Goal: Find specific page/section: Find specific page/section

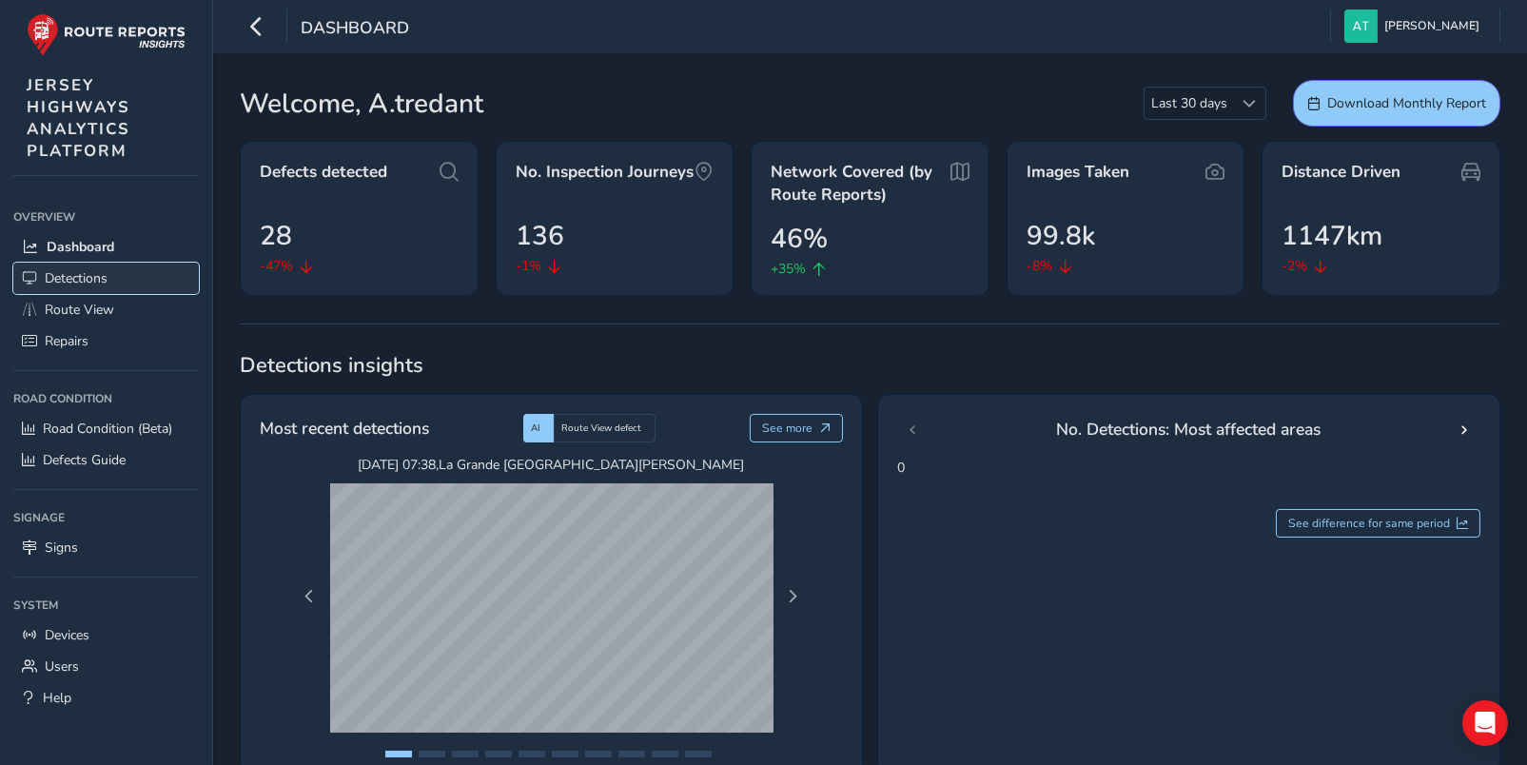
click at [70, 274] on span "Detections" at bounding box center [76, 278] width 63 height 18
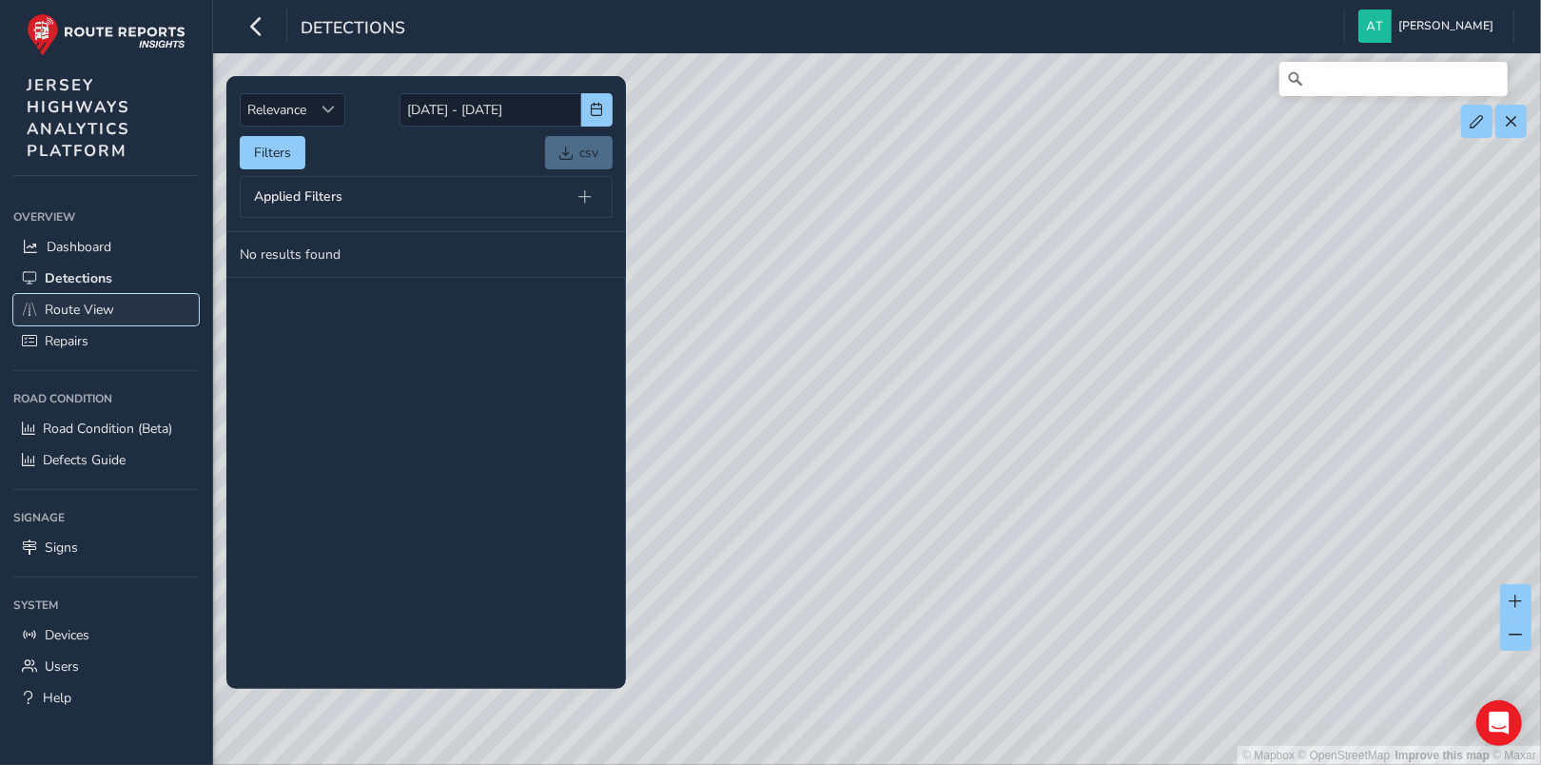
click at [65, 305] on span "Route View" at bounding box center [79, 310] width 69 height 18
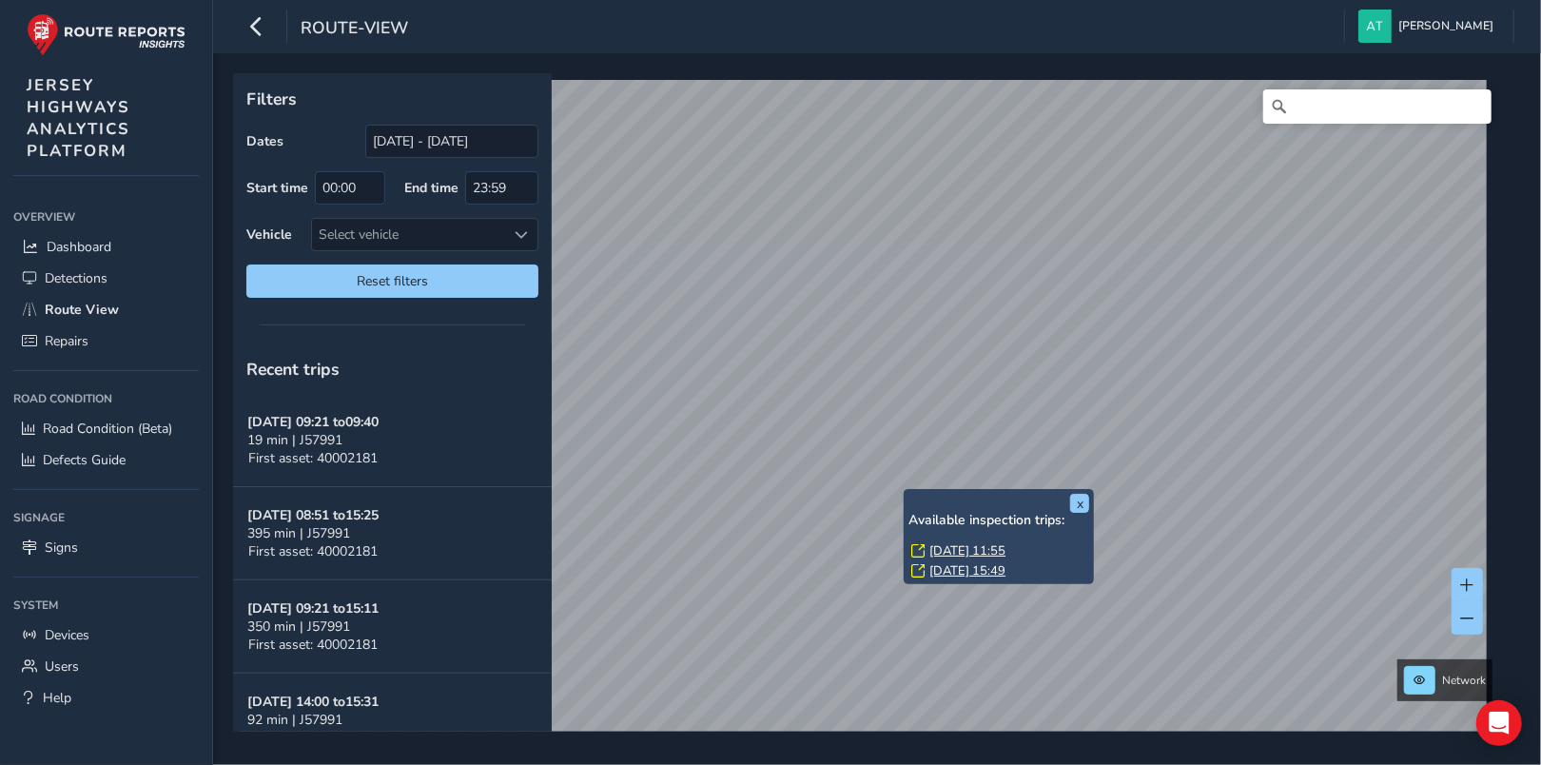
click at [909, 371] on div "x Available inspection trips: [DATE] 11:55 [DATE] 15:49 Filters Dates [DATE] - …" at bounding box center [870, 402] width 1275 height 658
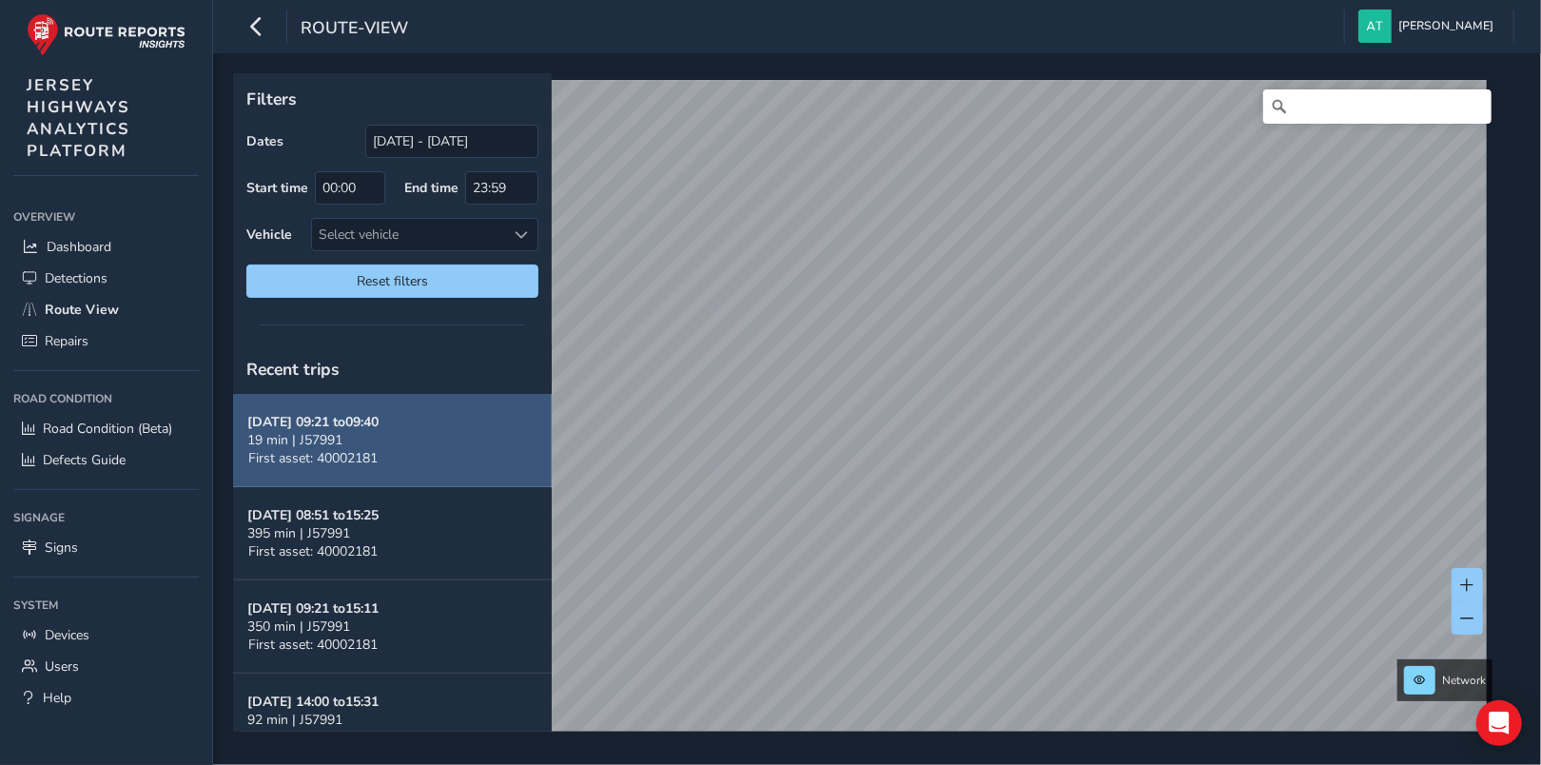
click at [344, 431] on strong "[DATE] 09:21 to 09:40" at bounding box center [312, 422] width 131 height 18
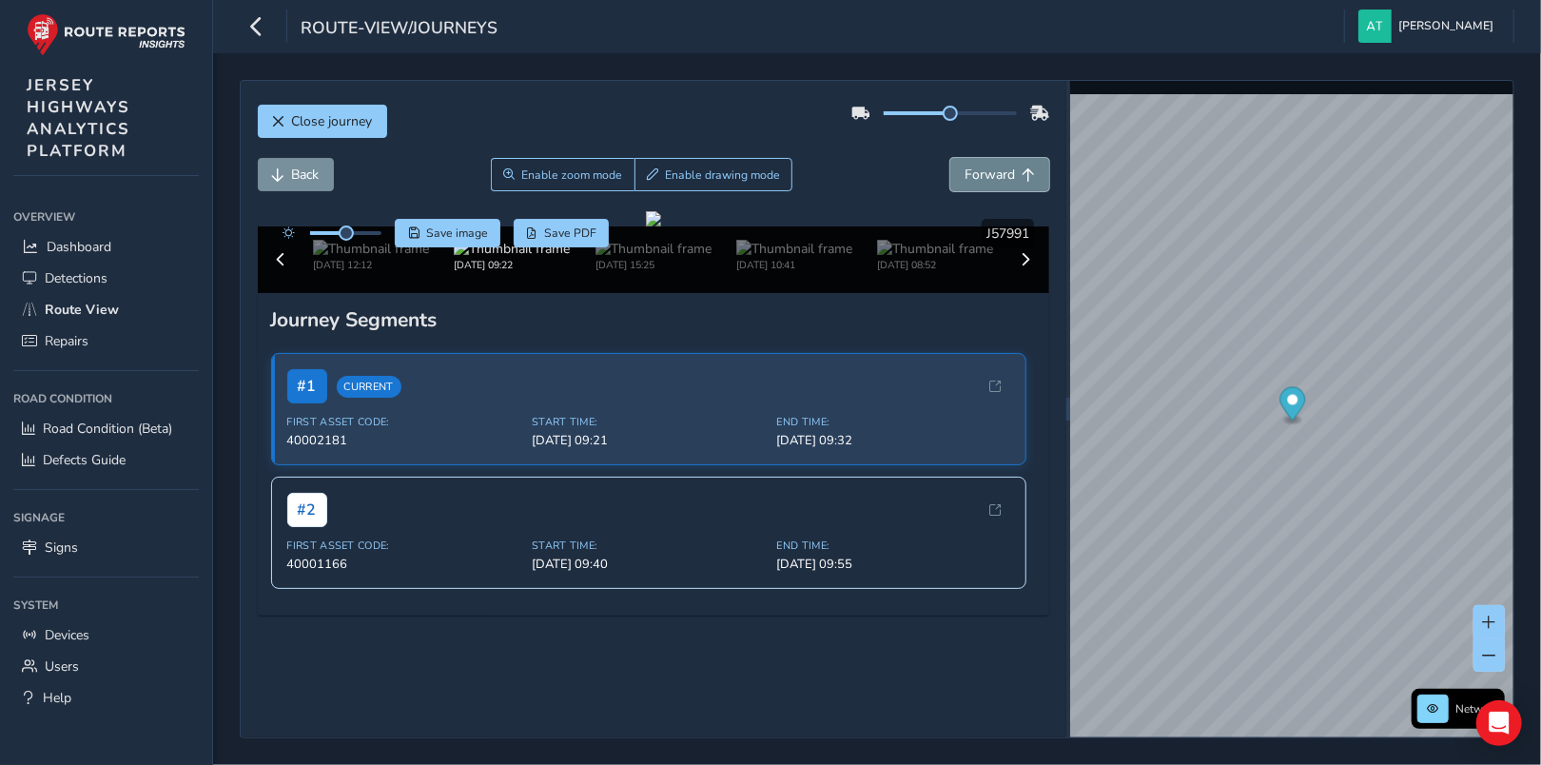
click at [1000, 172] on span "Forward" at bounding box center [989, 175] width 50 height 18
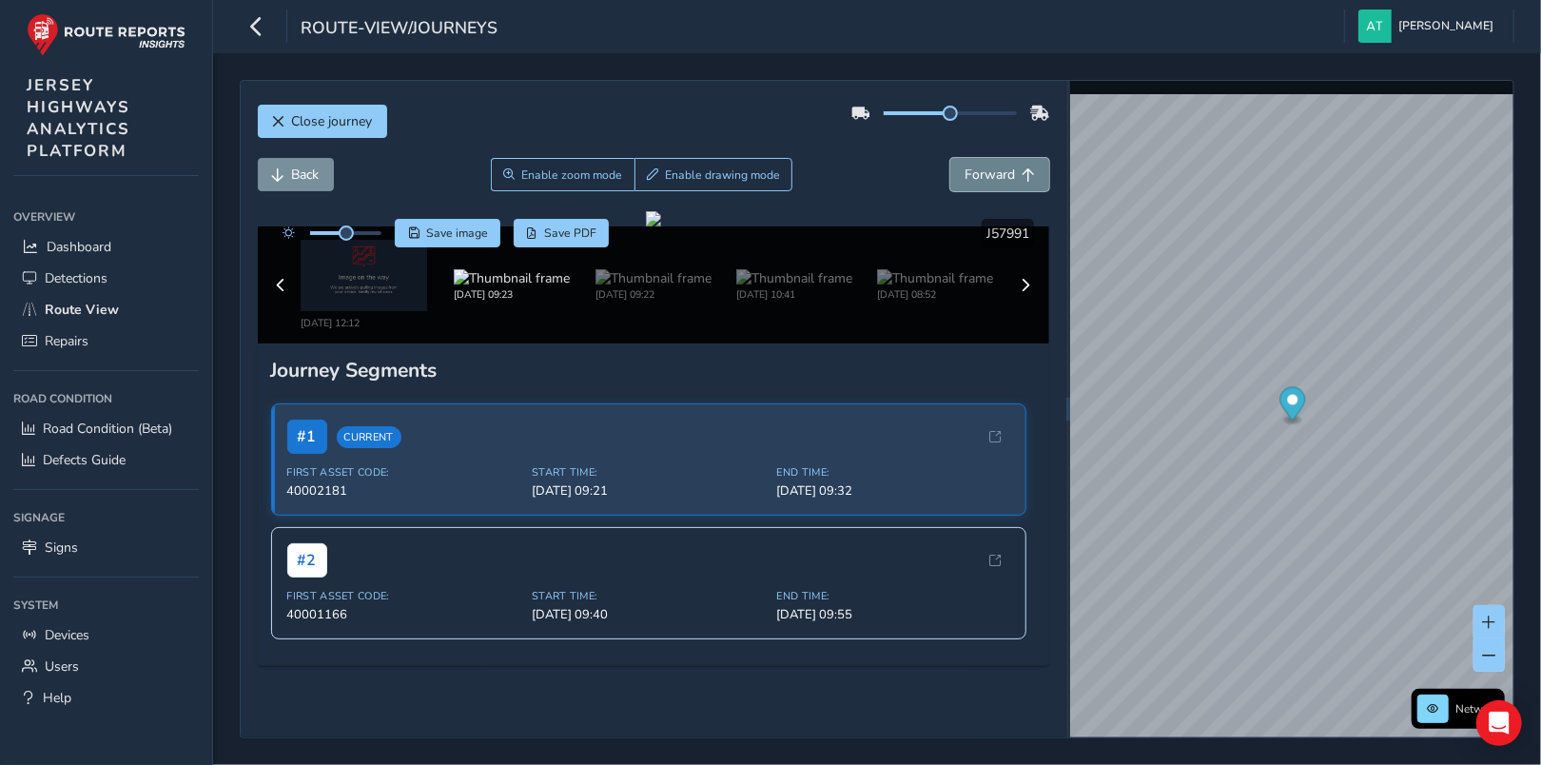
click at [978, 172] on span "Forward" at bounding box center [989, 175] width 50 height 18
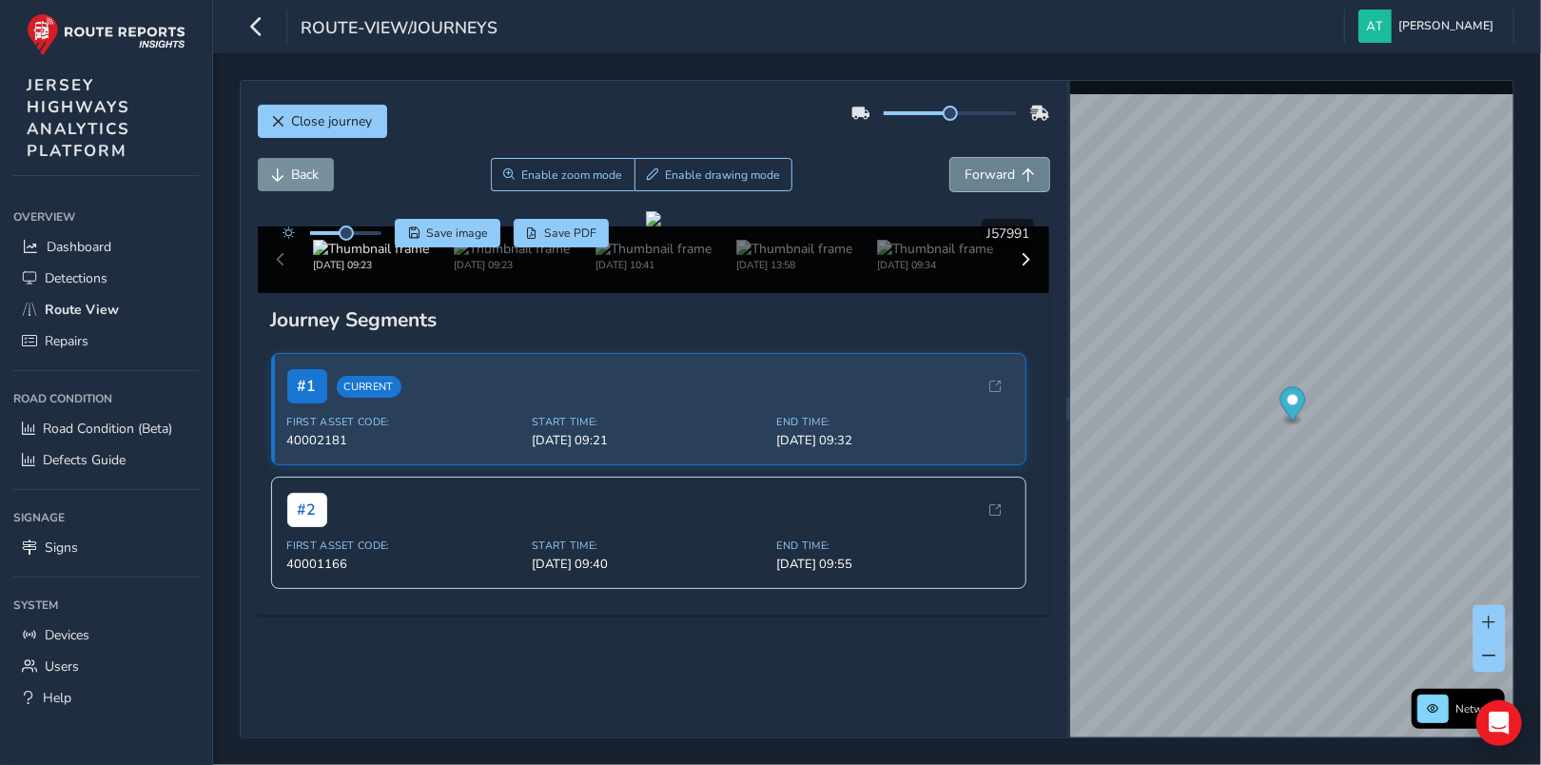
click at [978, 172] on span "Forward" at bounding box center [989, 175] width 50 height 18
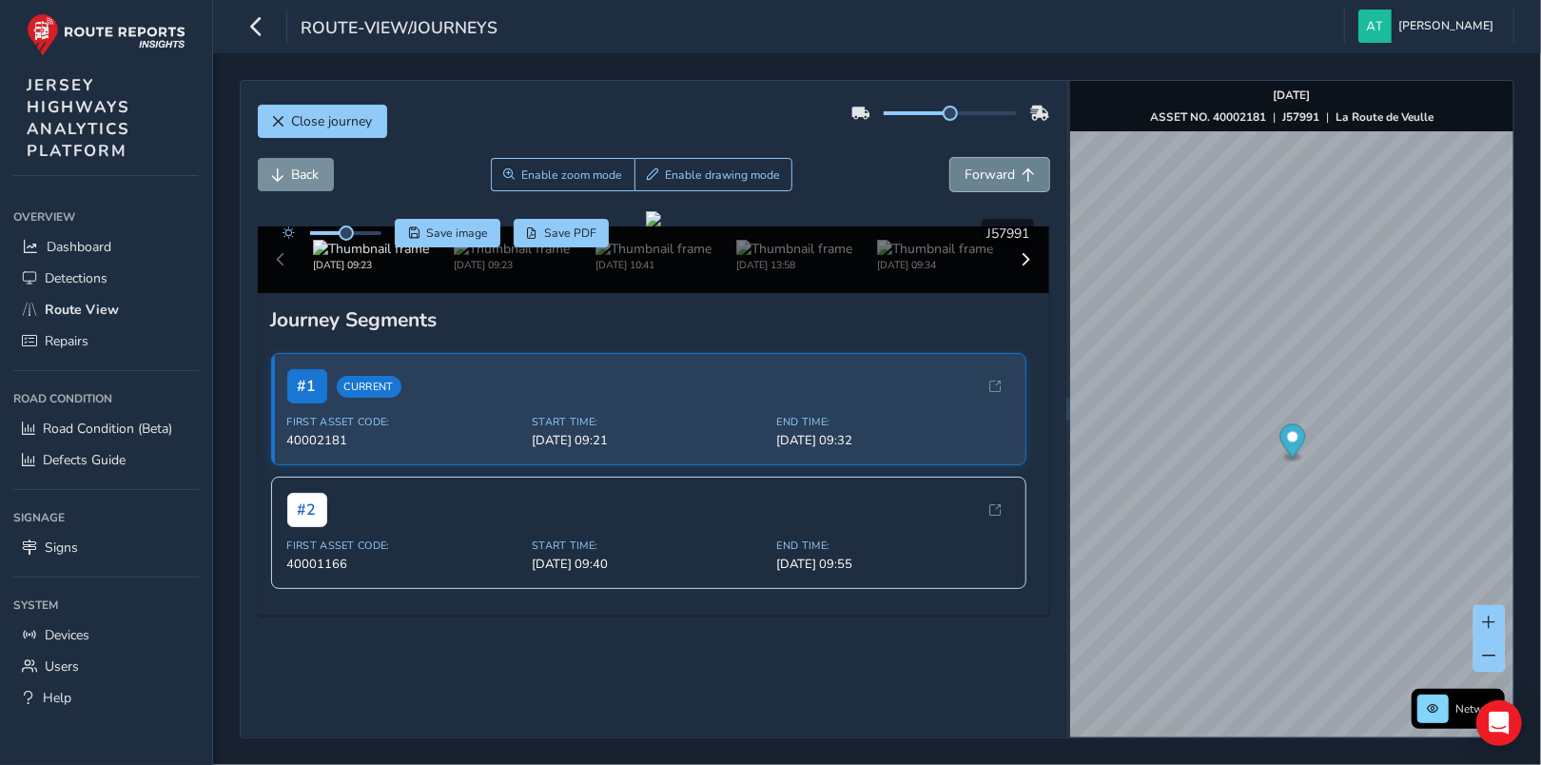
click at [978, 172] on span "Forward" at bounding box center [989, 175] width 50 height 18
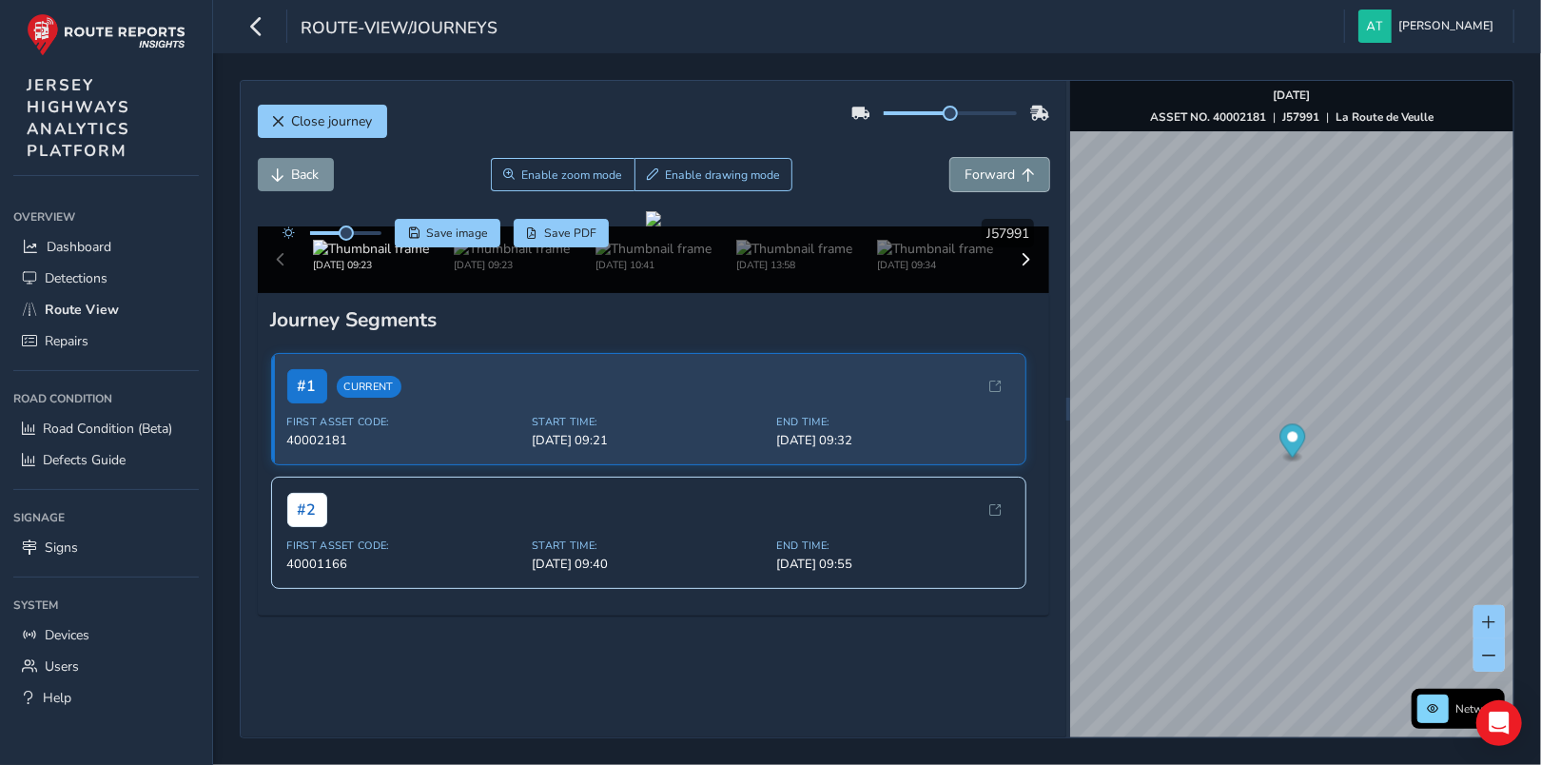
click at [978, 172] on span "Forward" at bounding box center [989, 175] width 50 height 18
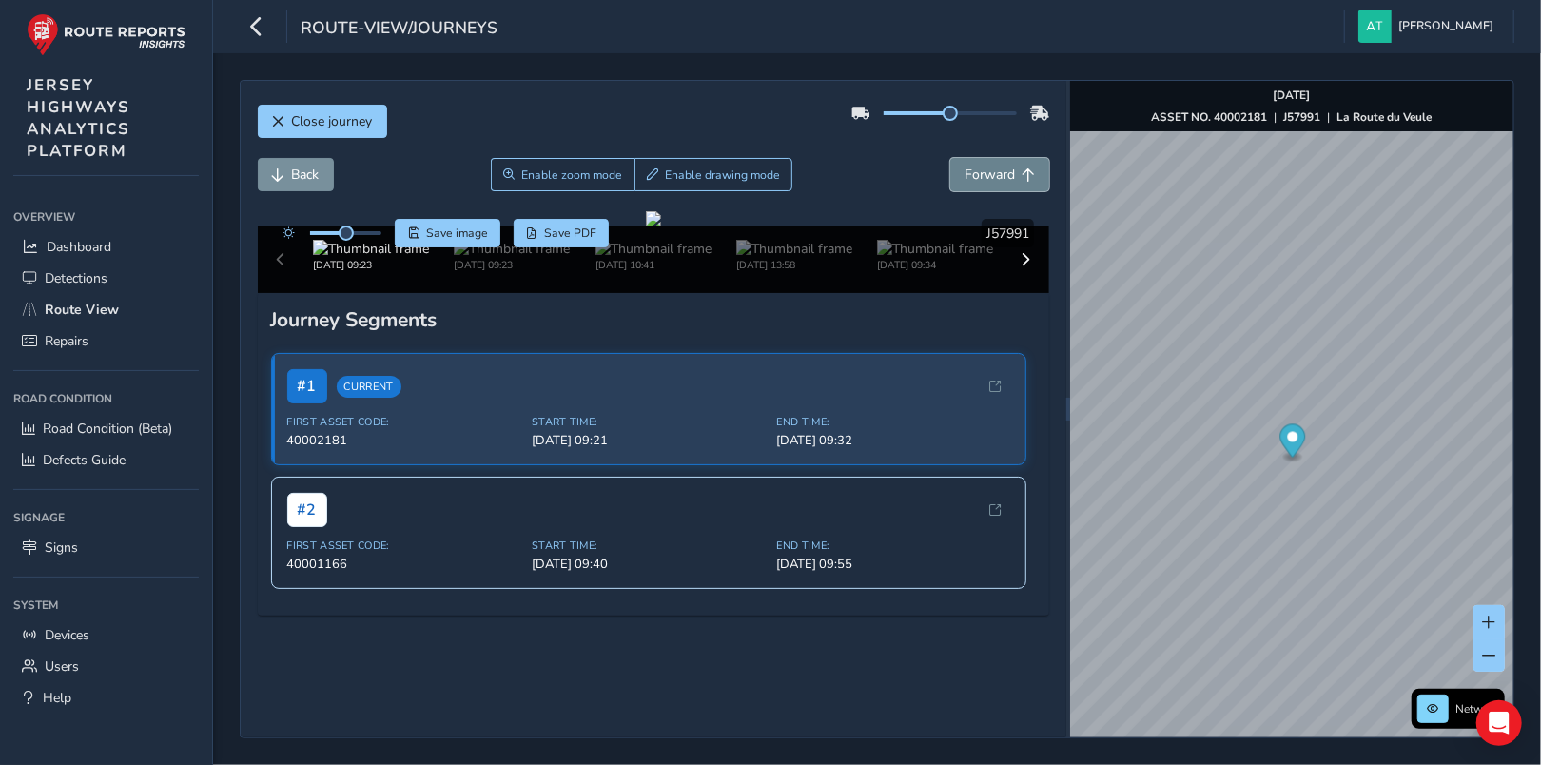
click at [978, 172] on span "Forward" at bounding box center [989, 175] width 50 height 18
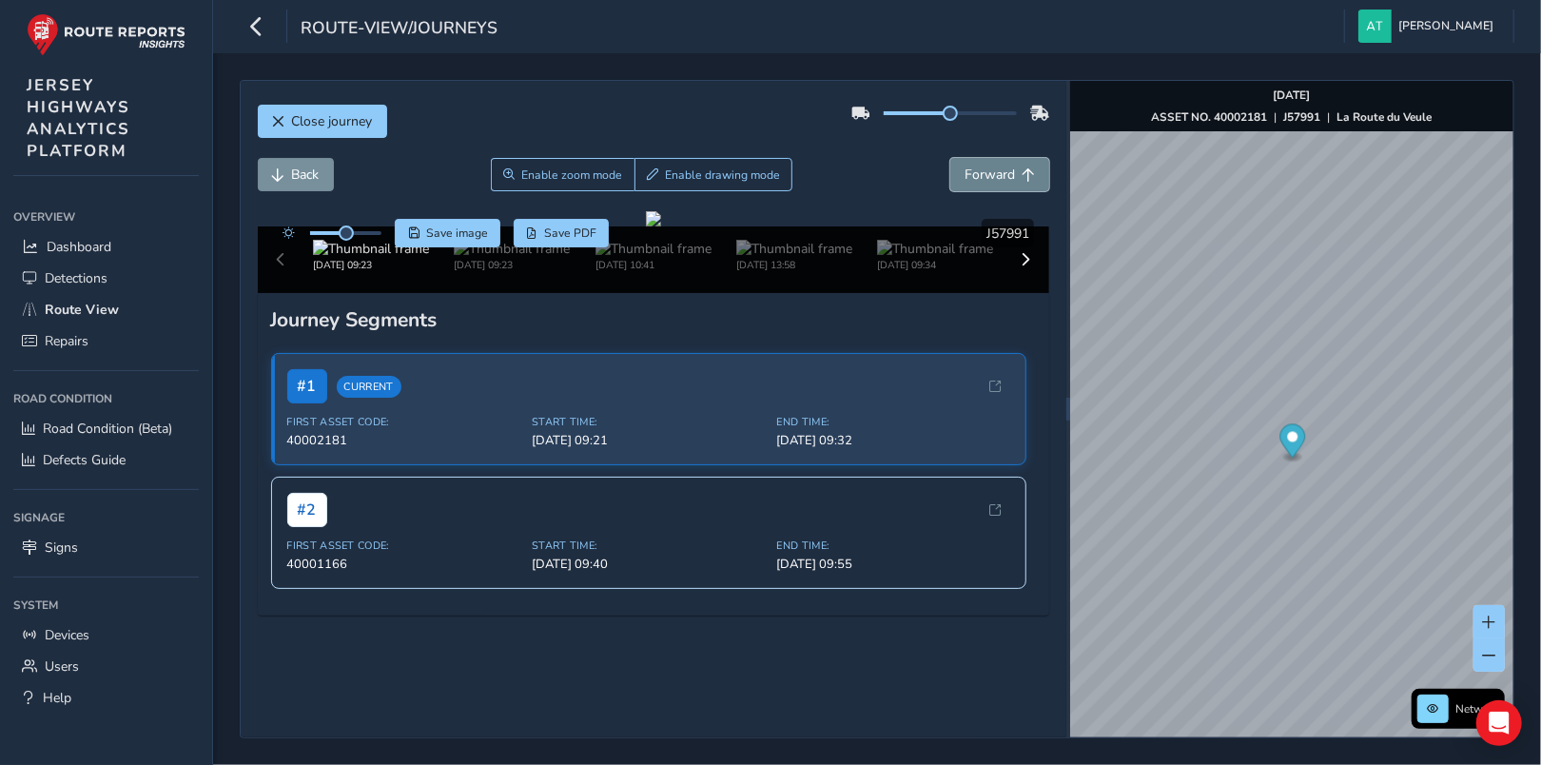
click at [978, 172] on span "Forward" at bounding box center [989, 175] width 50 height 18
